Goal: Task Accomplishment & Management: Use online tool/utility

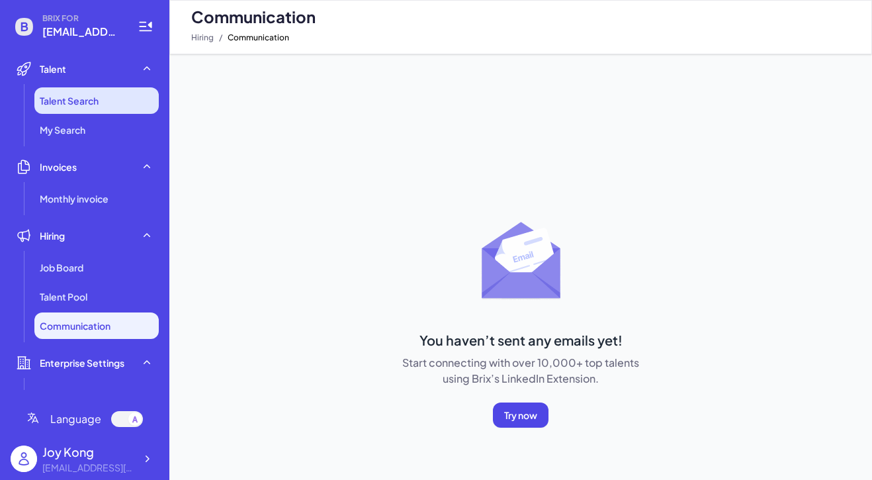
click at [95, 98] on span "Talent Search" at bounding box center [69, 100] width 59 height 13
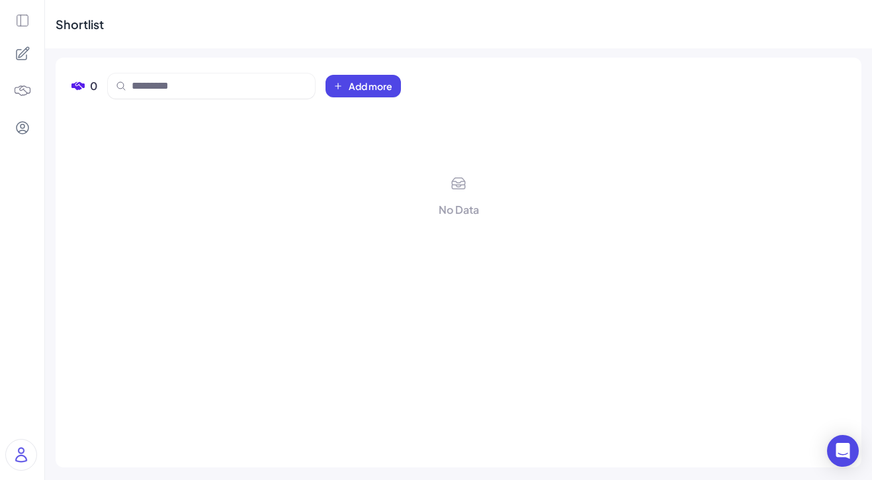
click at [21, 23] on icon at bounding box center [22, 20] width 15 height 15
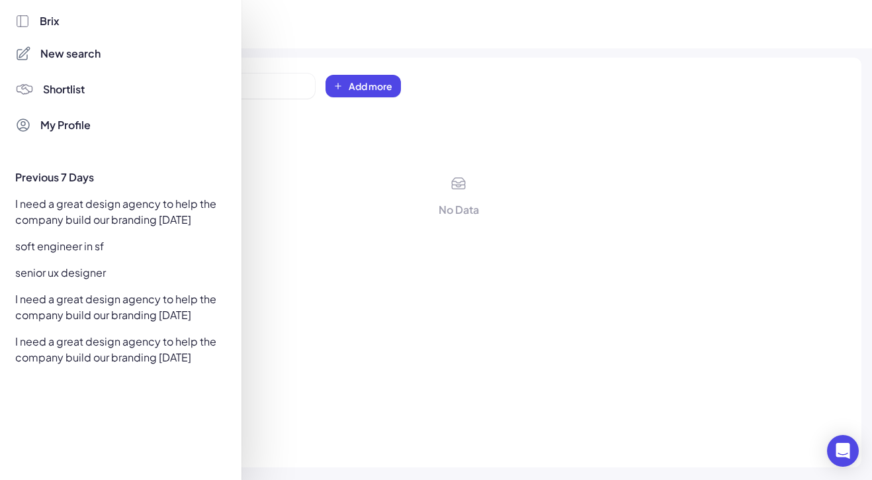
click at [103, 214] on div "I need a great design agency to help the company build our branding [DATE]" at bounding box center [117, 211] width 220 height 37
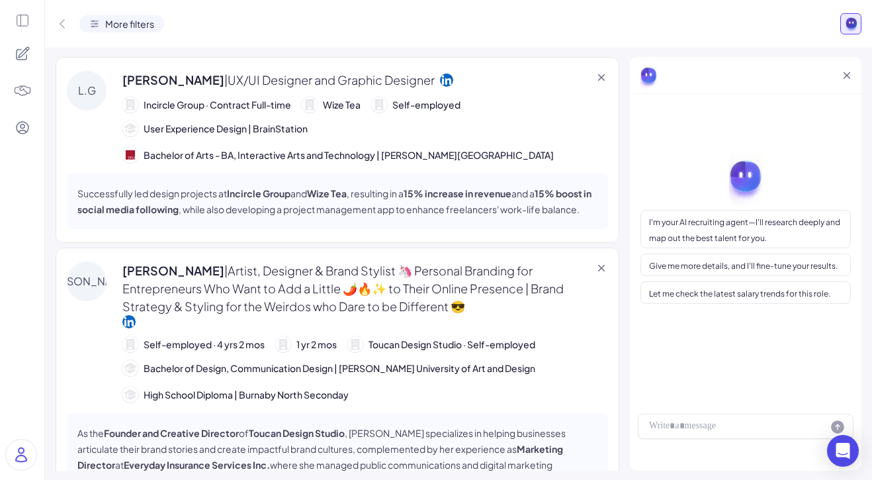
click at [301, 54] on div "[PERSON_NAME] | UX/UI Designer and Graphic Designer Incircle Group · Contract F…" at bounding box center [458, 264] width 827 height 432
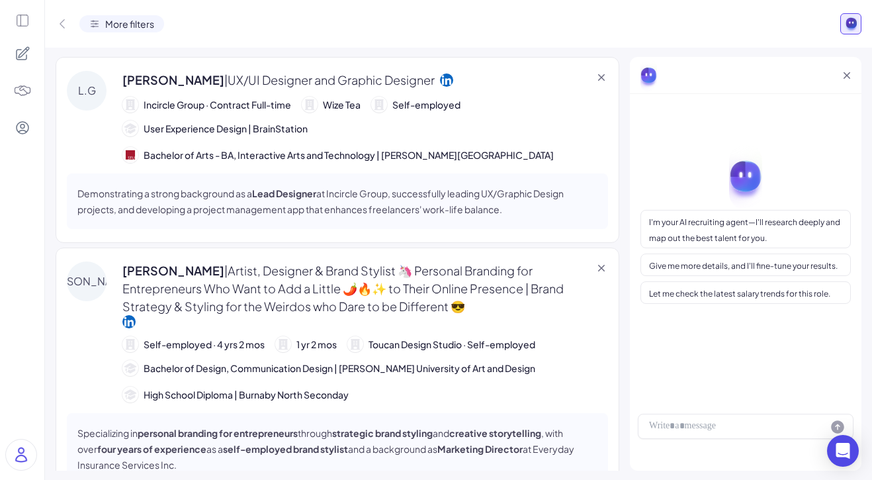
click at [852, 75] on icon at bounding box center [847, 75] width 13 height 13
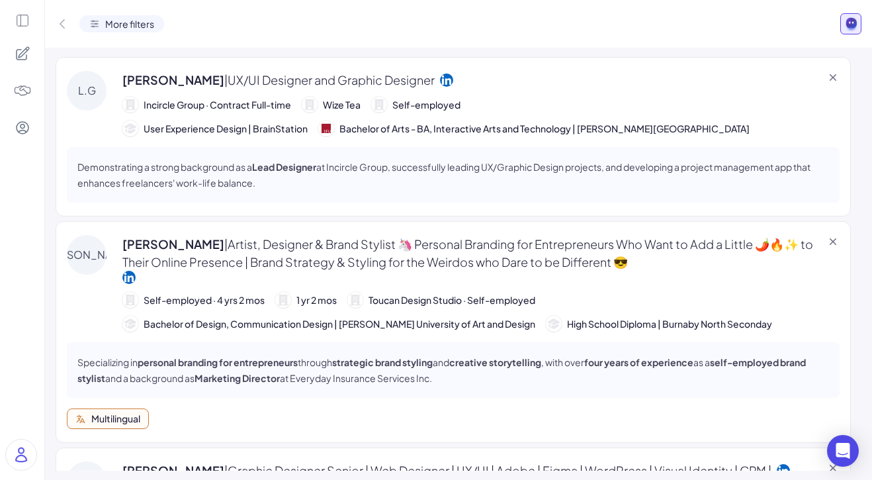
click at [853, 26] on rect at bounding box center [852, 22] width 12 height 12
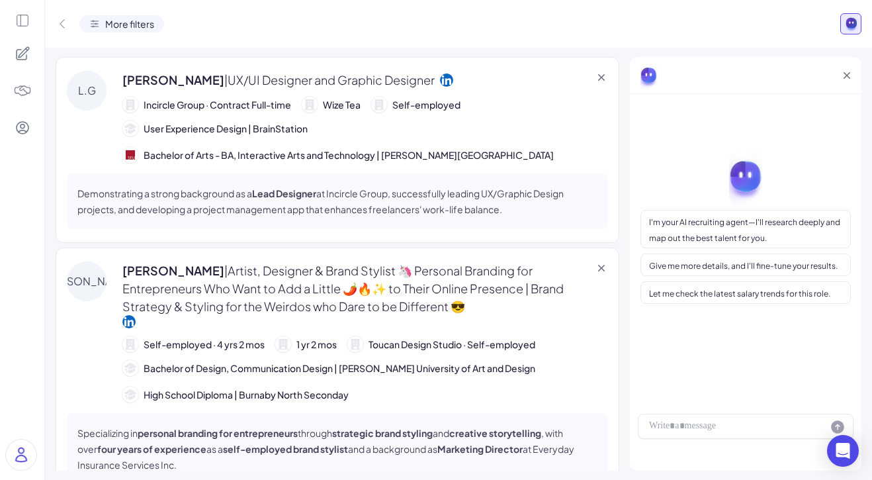
click at [853, 26] on rect at bounding box center [852, 22] width 12 height 12
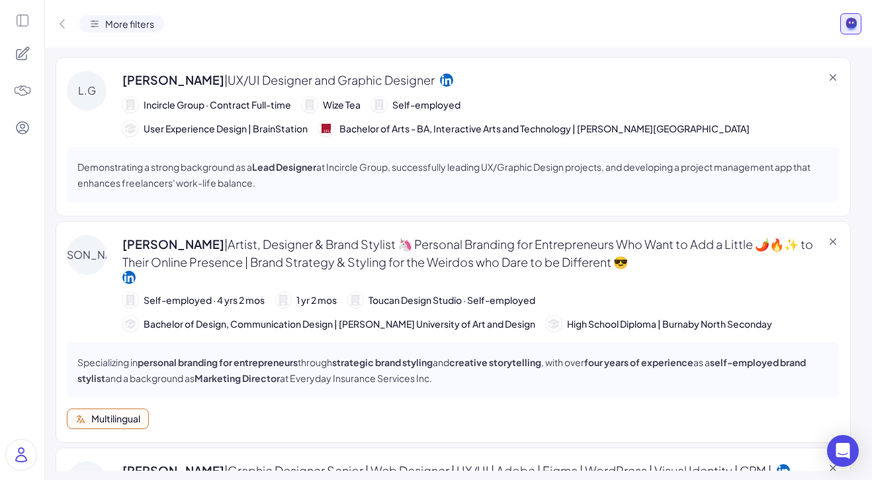
click at [853, 26] on rect at bounding box center [852, 22] width 12 height 12
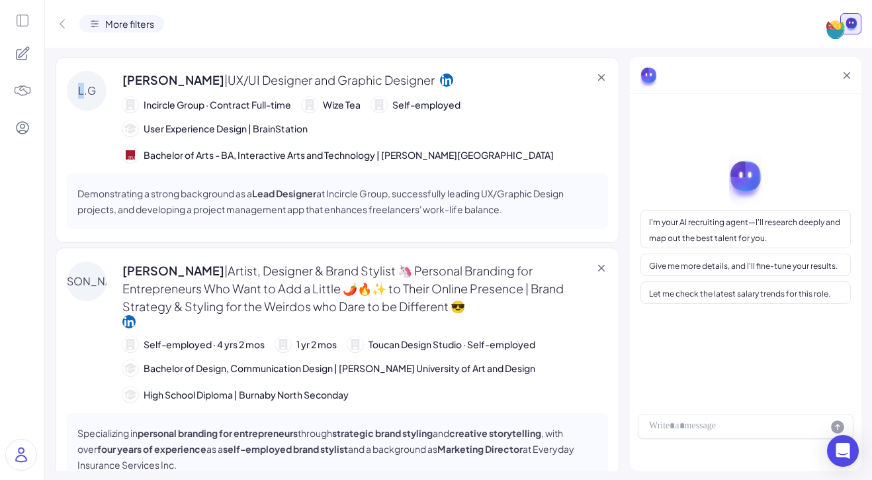
click at [853, 26] on rect at bounding box center [852, 22] width 12 height 12
